Goal: Navigation & Orientation: Find specific page/section

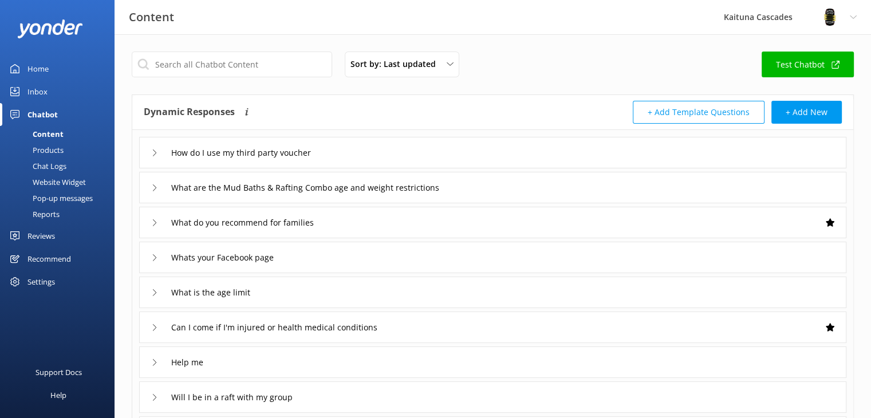
click at [57, 165] on div "Chat Logs" at bounding box center [37, 166] width 60 height 16
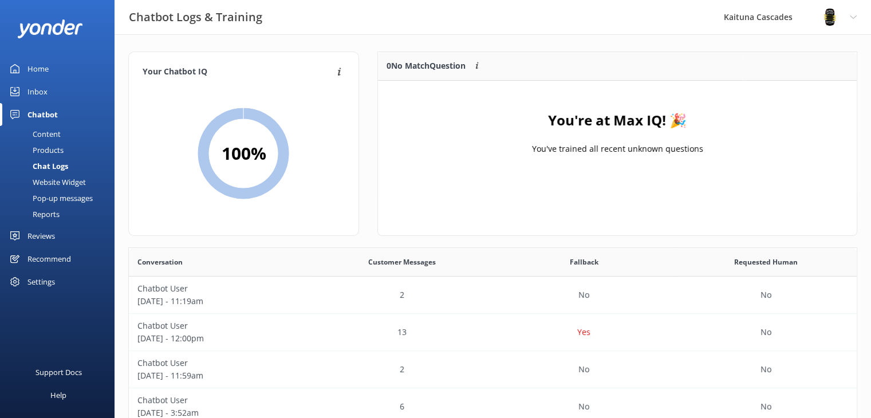
click at [23, 63] on link "Home" at bounding box center [57, 68] width 115 height 23
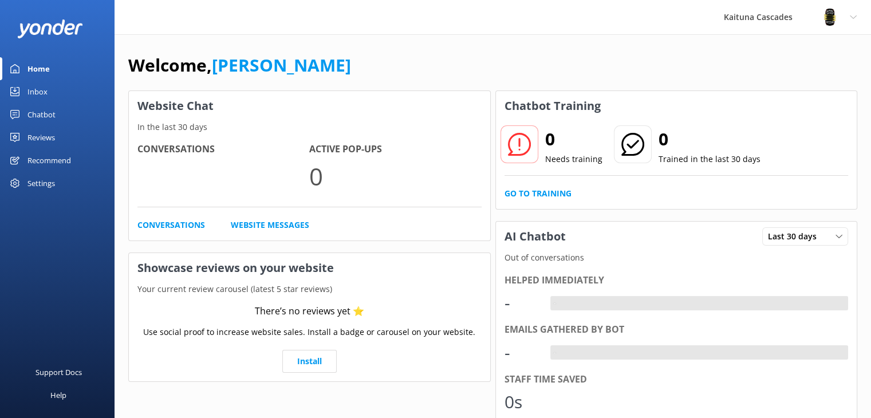
click at [467, 67] on div "Welcome, [PERSON_NAME]" at bounding box center [492, 71] width 729 height 39
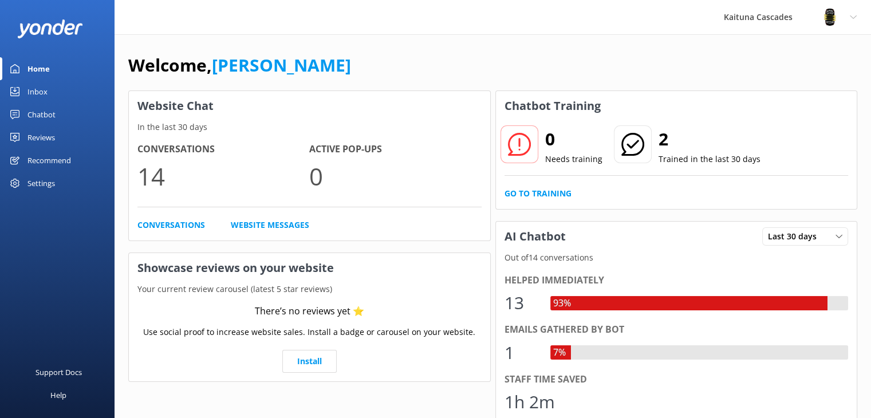
click at [261, 69] on div "Welcome, [PERSON_NAME]" at bounding box center [492, 71] width 729 height 39
click at [649, 52] on div "Welcome, [PERSON_NAME]" at bounding box center [492, 71] width 729 height 39
